Goal: Find specific page/section: Find specific page/section

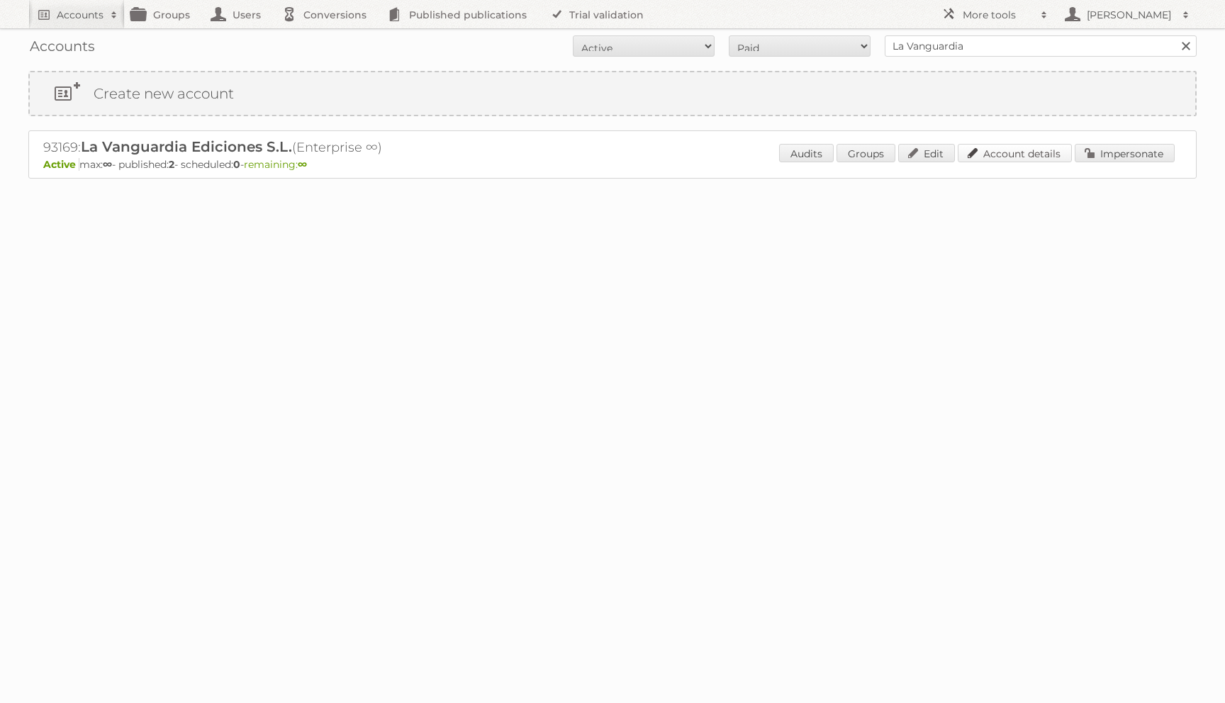
click at [1008, 156] on link "Account details" at bounding box center [1015, 153] width 114 height 18
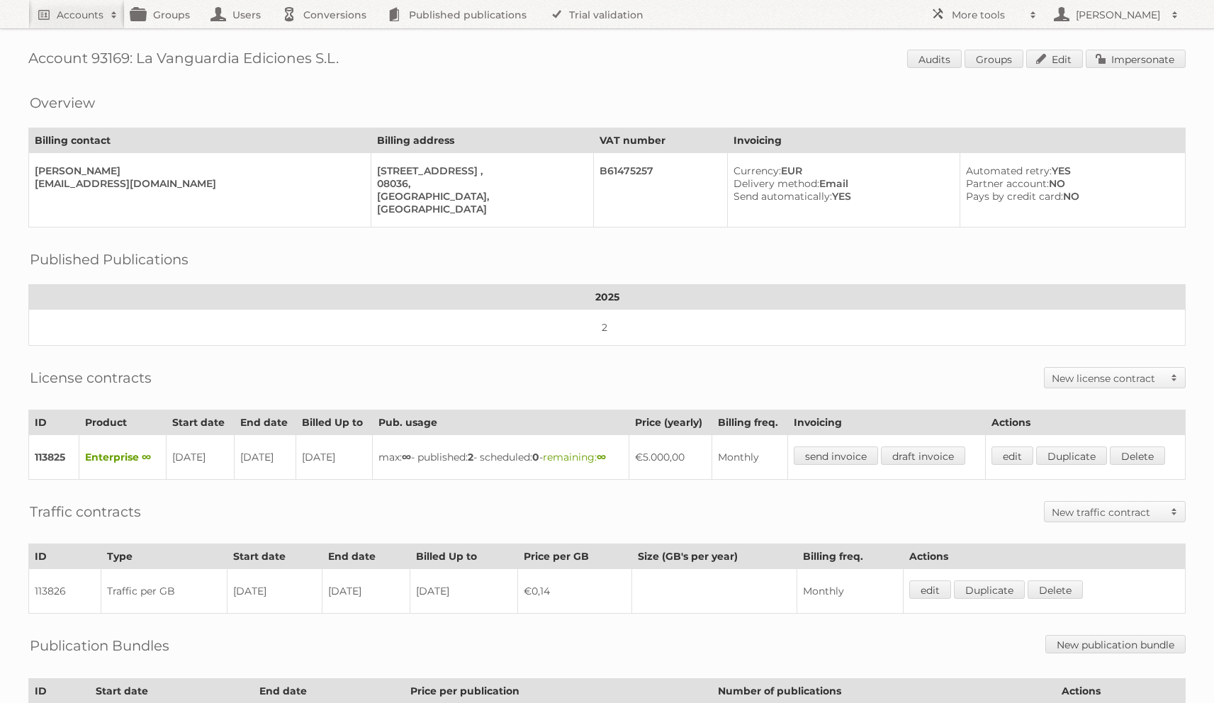
click at [108, 50] on h1 "Account 93169: La Vanguardia Ediciones S.L. Audits Groups Edit Impersonate" at bounding box center [606, 60] width 1157 height 21
copy h1 "93169"
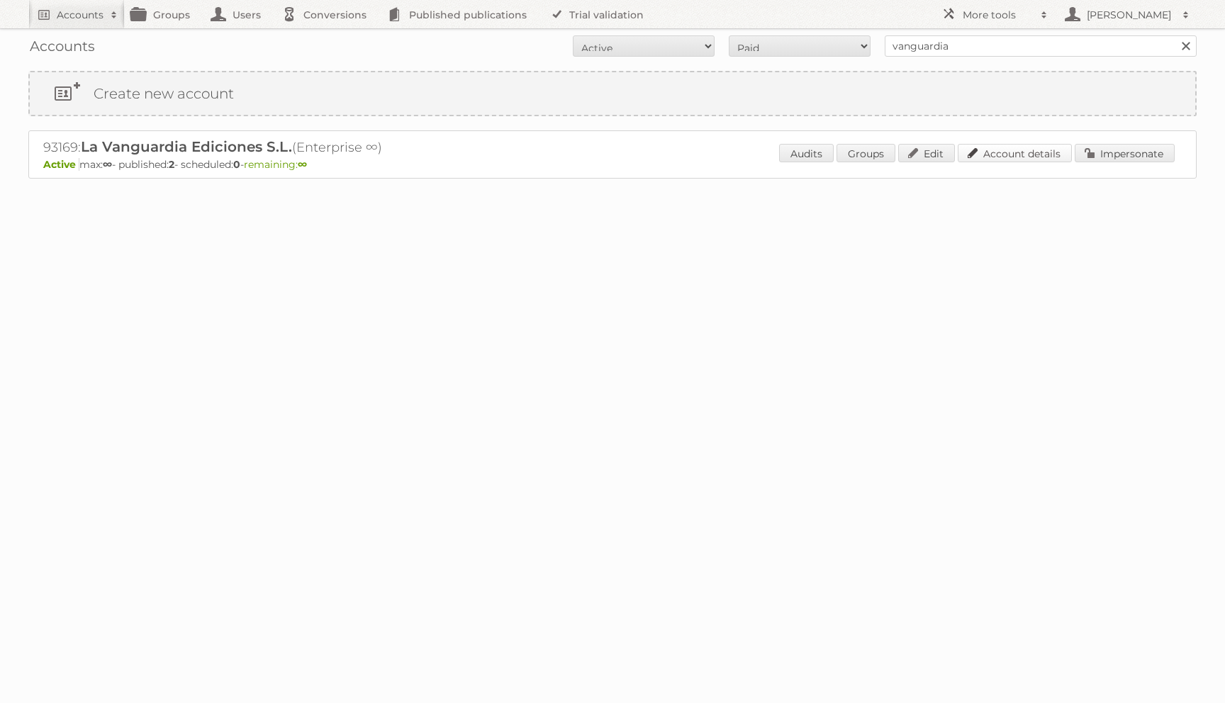
click at [1053, 150] on link "Account details" at bounding box center [1015, 153] width 114 height 18
